Goal: Answer question/provide support: Share knowledge or assist other users

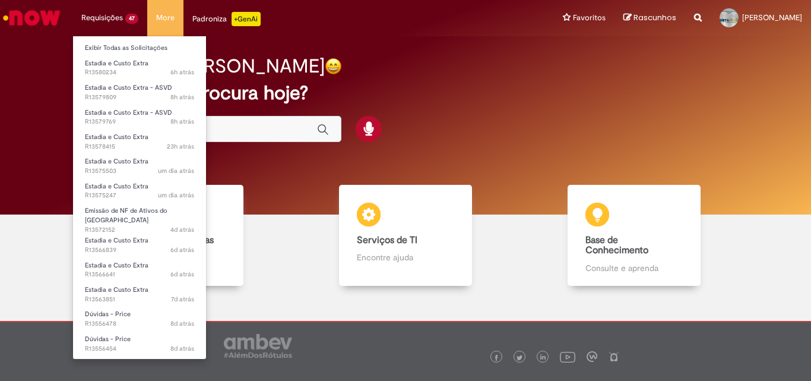
click at [137, 56] on li "Estadia e Custo Extra 6h atrás 6 horas atrás R13580234" at bounding box center [139, 67] width 133 height 24
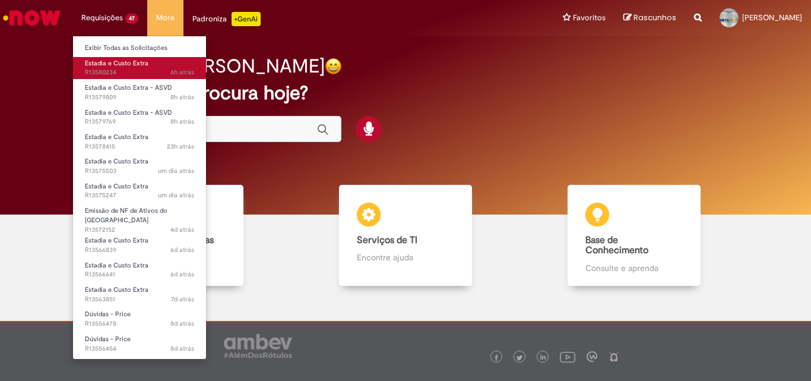
click at [139, 66] on span "Estadia e Custo Extra" at bounding box center [117, 63] width 64 height 9
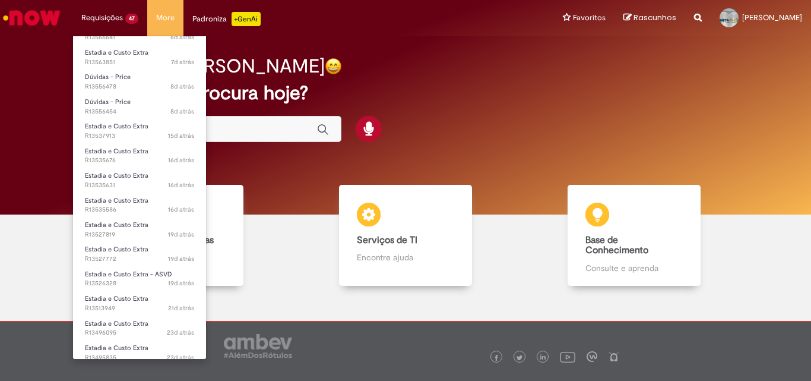
scroll to position [237, 0]
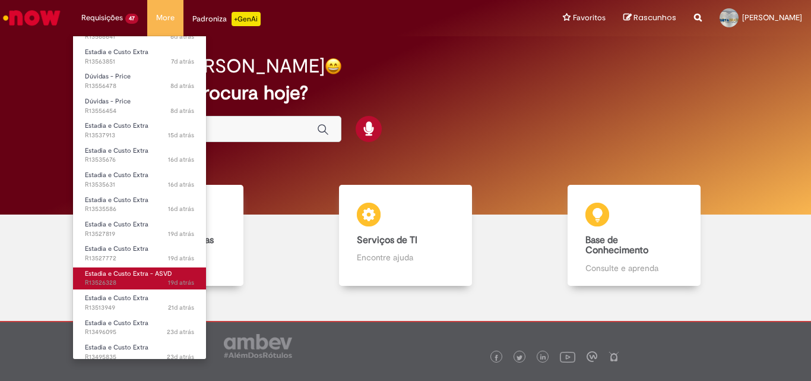
click at [151, 269] on span "Estadia e Custo Extra - ASVD" at bounding box center [128, 273] width 87 height 9
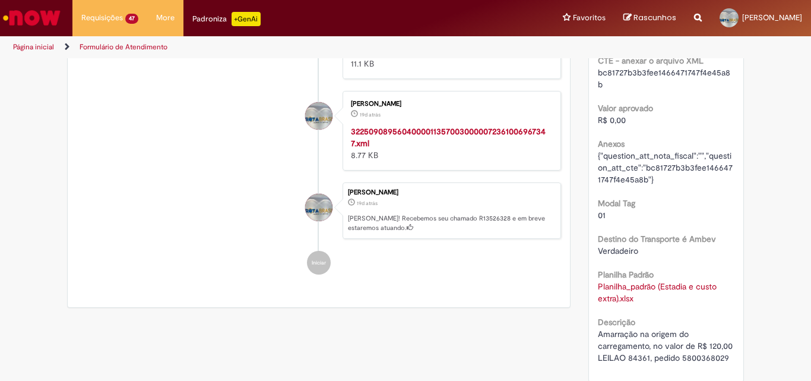
scroll to position [178, 0]
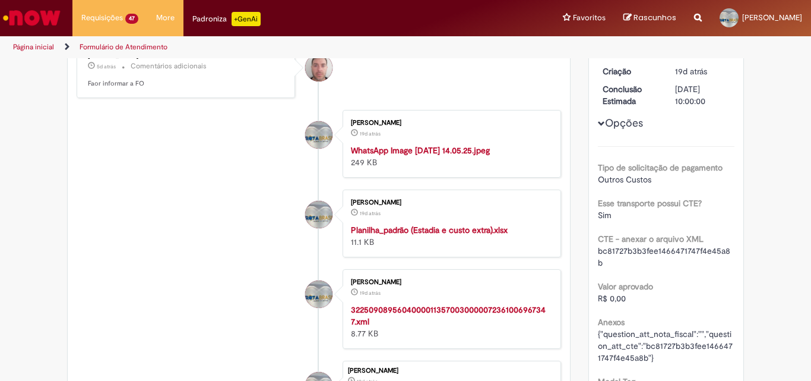
click at [420, 144] on img "Histórico de tíquete" at bounding box center [450, 144] width 198 height 0
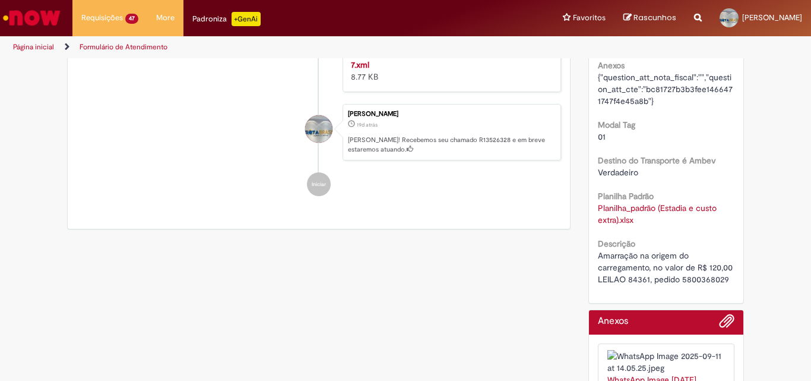
scroll to position [436, 0]
click at [391, 69] on strong "32250908956040000113570030000072361006967347.xml" at bounding box center [448, 57] width 195 height 23
drag, startPoint x: 378, startPoint y: 171, endPoint x: 334, endPoint y: 157, distance: 45.4
click at [334, 91] on li "Joao Carvalho 19d atrás 19 dias atrás 32250908956040000113570030000072361006967…" at bounding box center [319, 51] width 484 height 80
copy strong "32250908956040000113570030000072361006967347.xml"
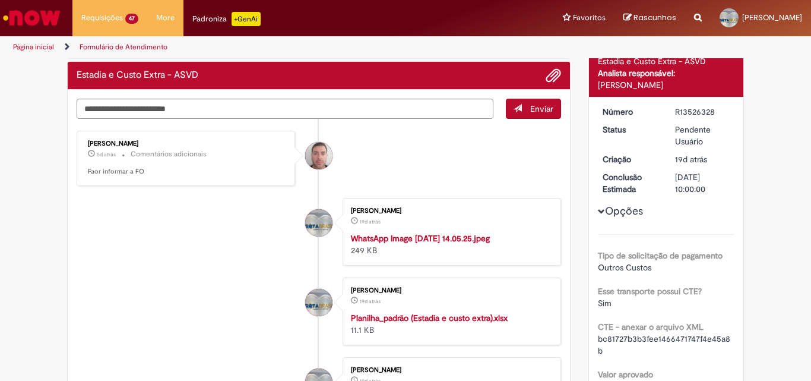
scroll to position [0, 0]
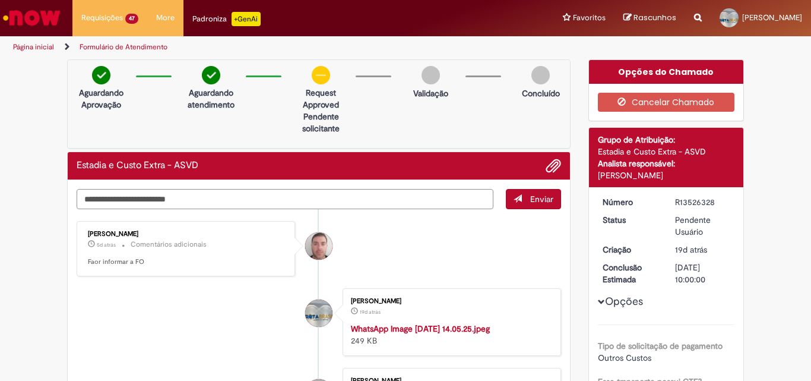
click at [267, 194] on textarea "Digite sua mensagem aqui..." at bounding box center [285, 199] width 417 height 20
paste textarea "**********"
type textarea "**********"
click at [531, 203] on span "Enviar" at bounding box center [541, 199] width 23 height 11
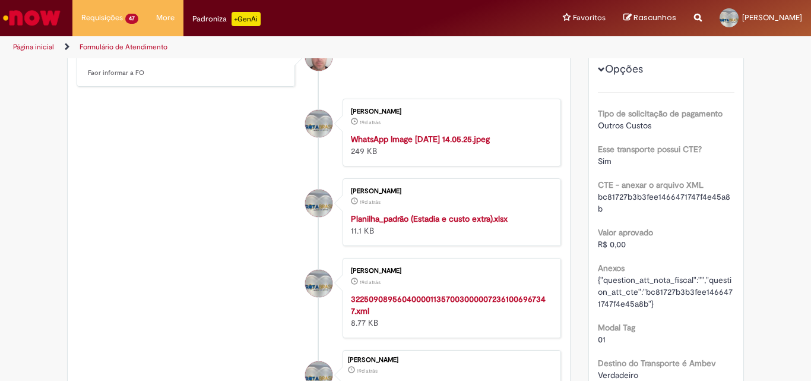
scroll to position [237, 0]
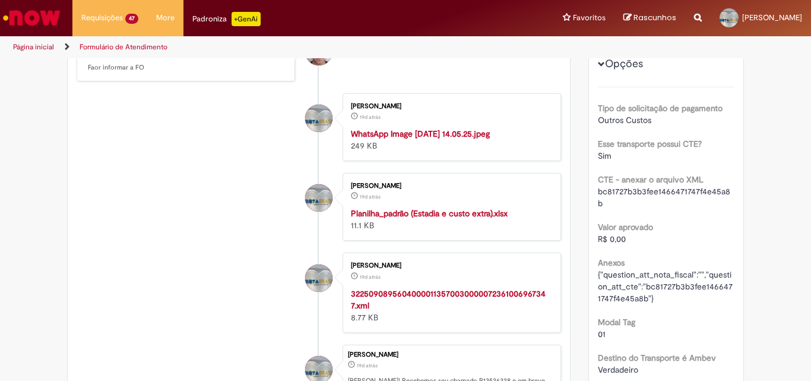
click at [423, 128] on img "Histórico de tíquete" at bounding box center [450, 128] width 198 height 0
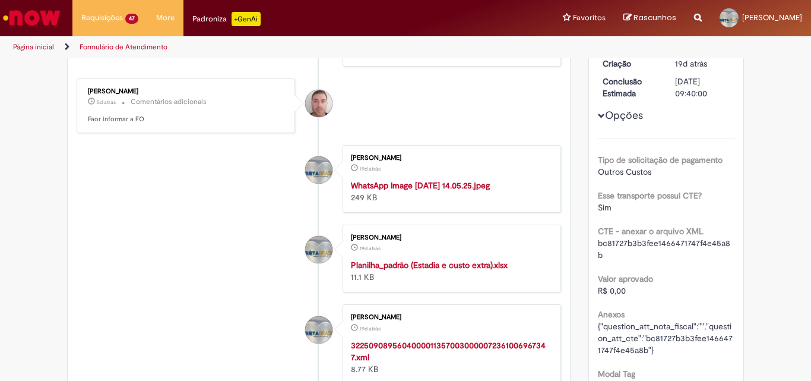
scroll to position [59, 0]
